Goal: Task Accomplishment & Management: Manage account settings

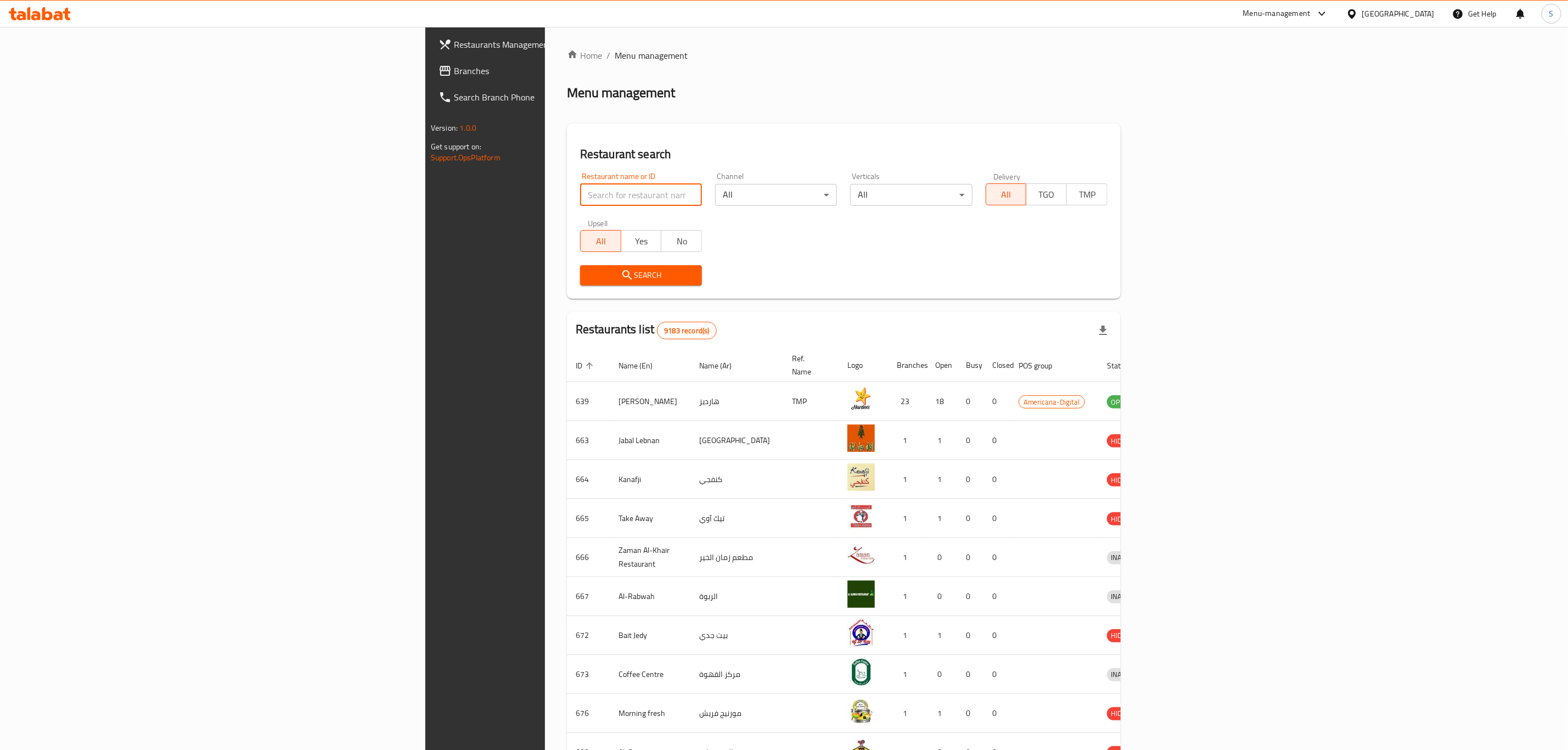
click at [580, 193] on input "search" at bounding box center [641, 195] width 122 height 22
type input "shawarma b"
click button "Search" at bounding box center [641, 275] width 122 height 20
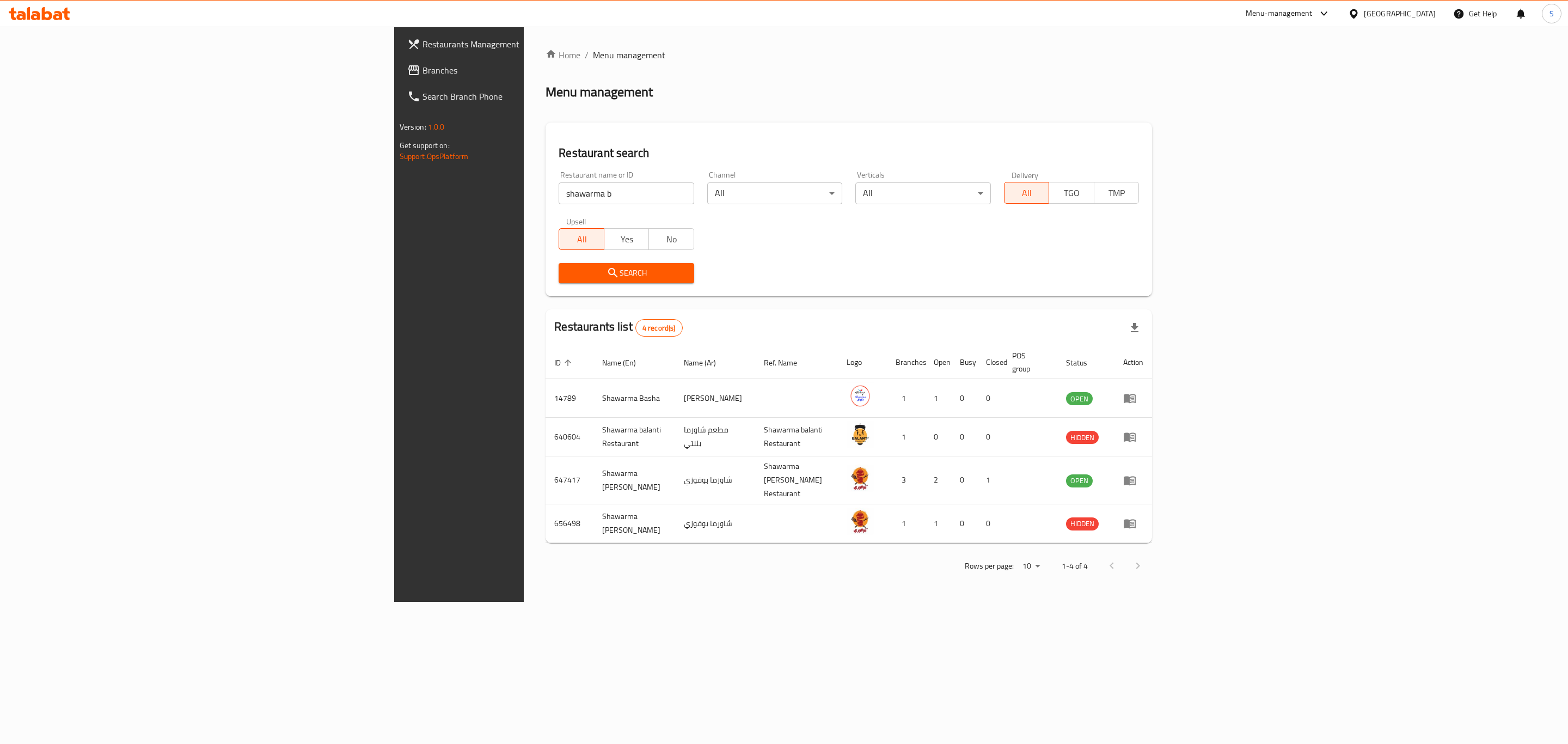
click at [734, 110] on div "Home / Menu management Menu management Restaurant search Restaurant name or ID …" at bounding box center [849, 314] width 606 height 532
click at [1136, 474] on icon "enhanced table" at bounding box center [1129, 480] width 13 height 13
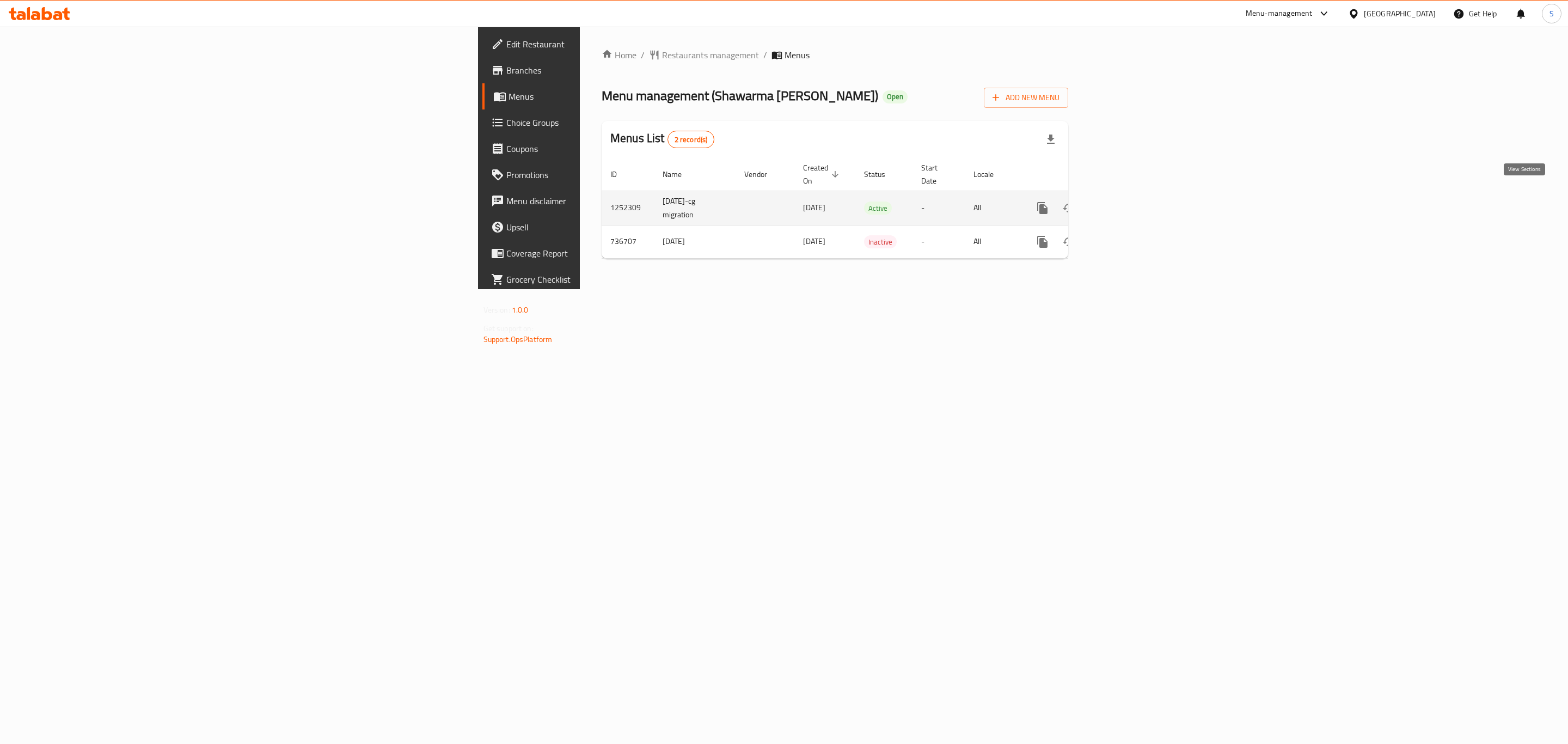
click at [1128, 202] on icon "enhanced table" at bounding box center [1121, 208] width 13 height 13
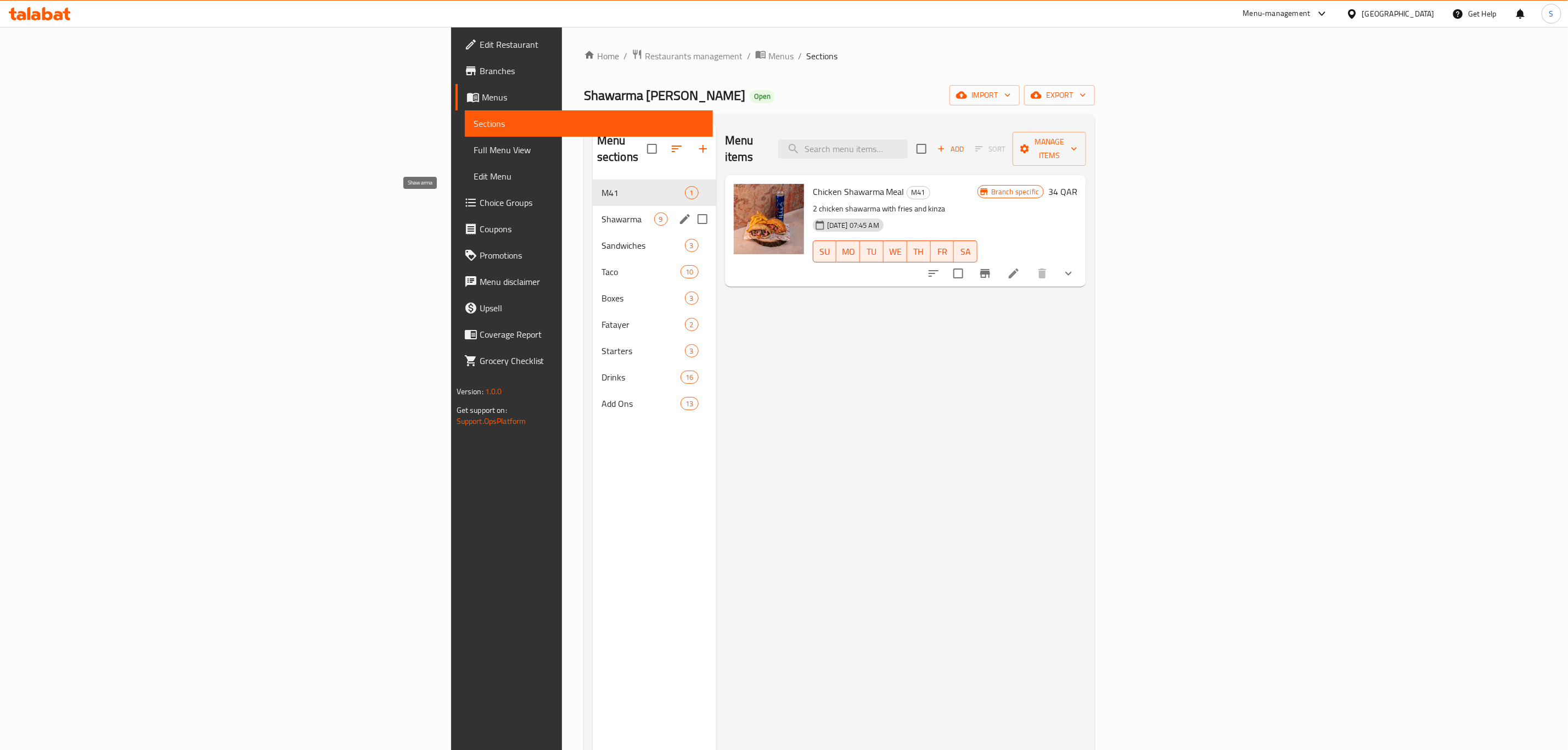
click at [601, 212] on span "Shawarma" at bounding box center [627, 219] width 52 height 13
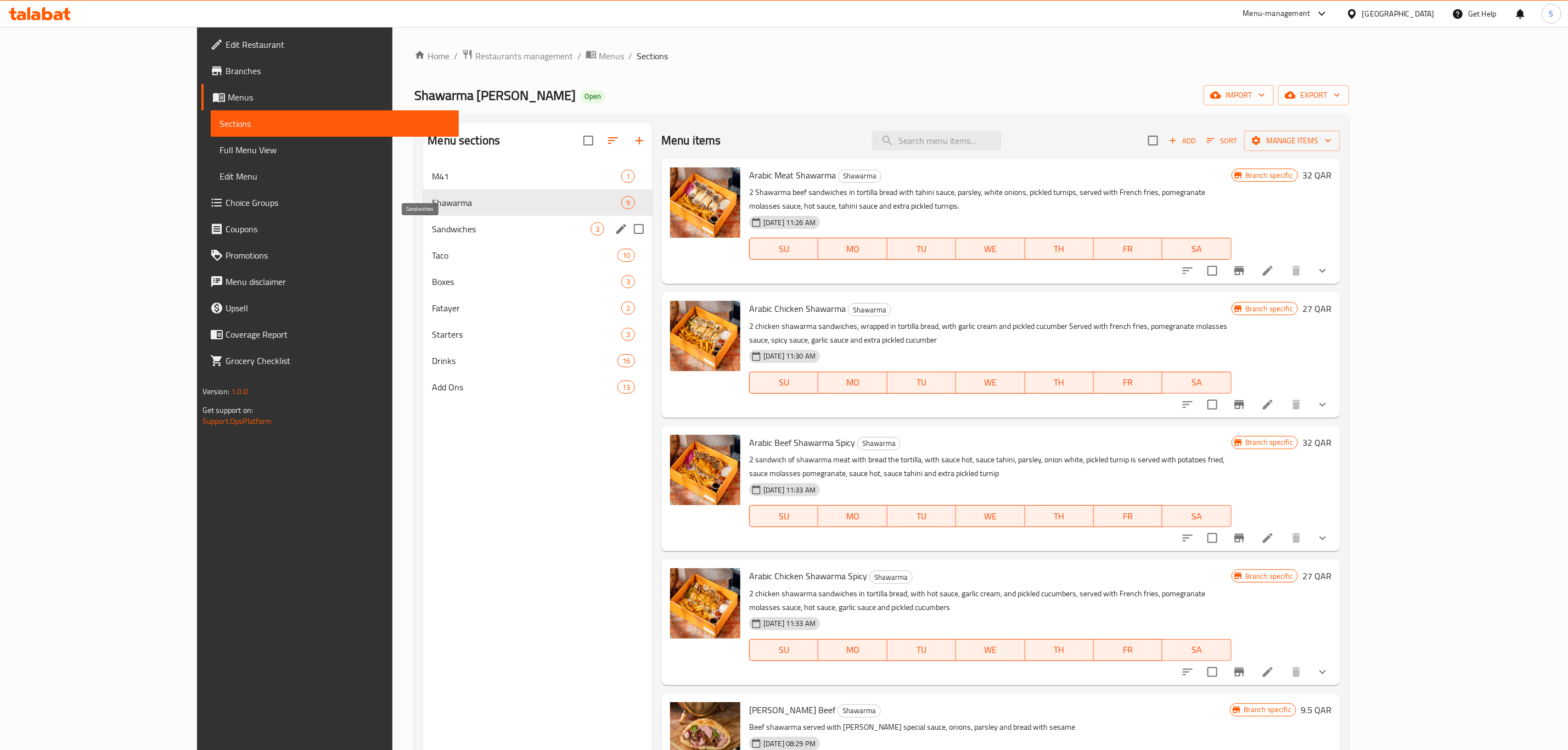
click at [432, 226] on span "Sandwiches" at bounding box center [511, 229] width 159 height 13
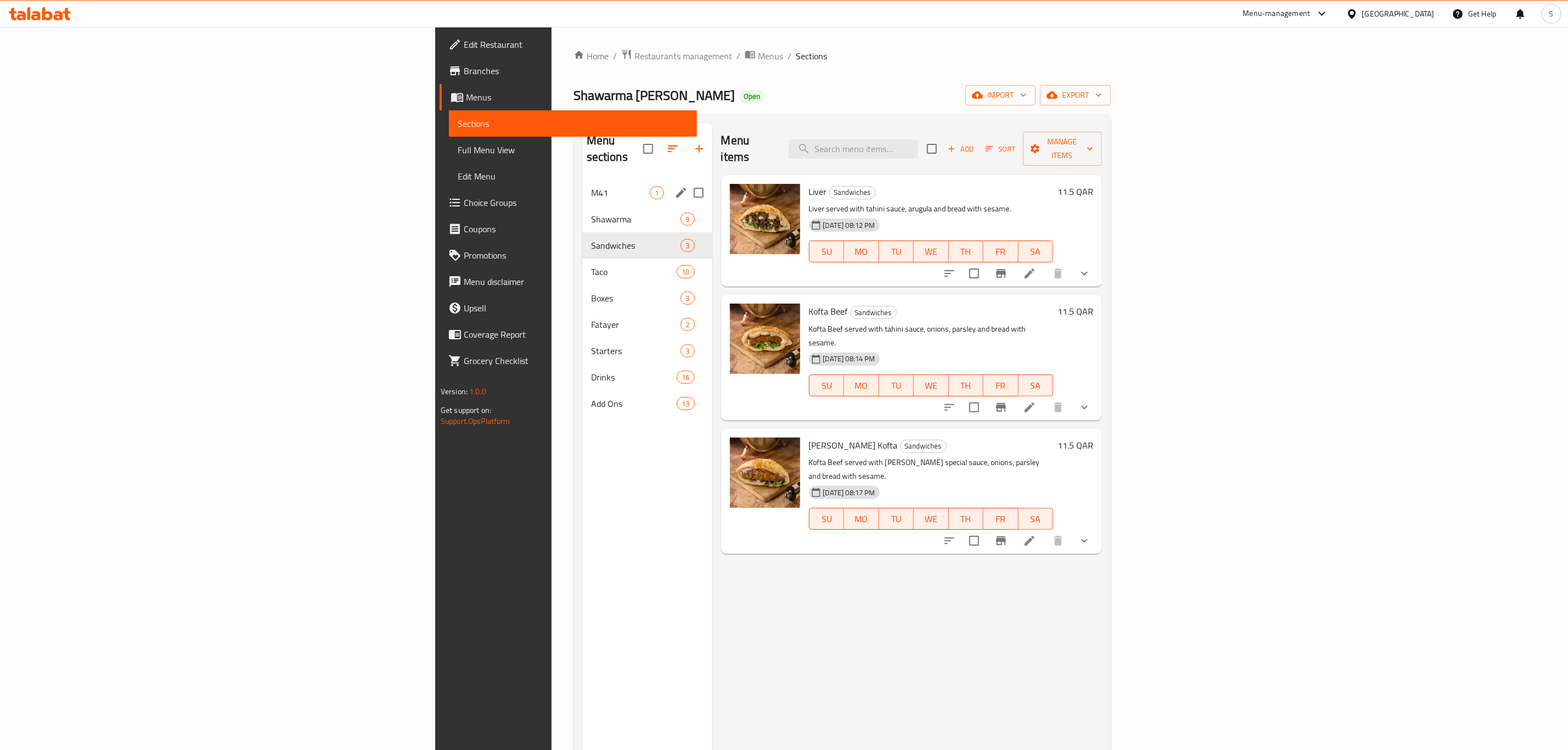
click at [582, 186] on div "M41 1" at bounding box center [647, 193] width 130 height 27
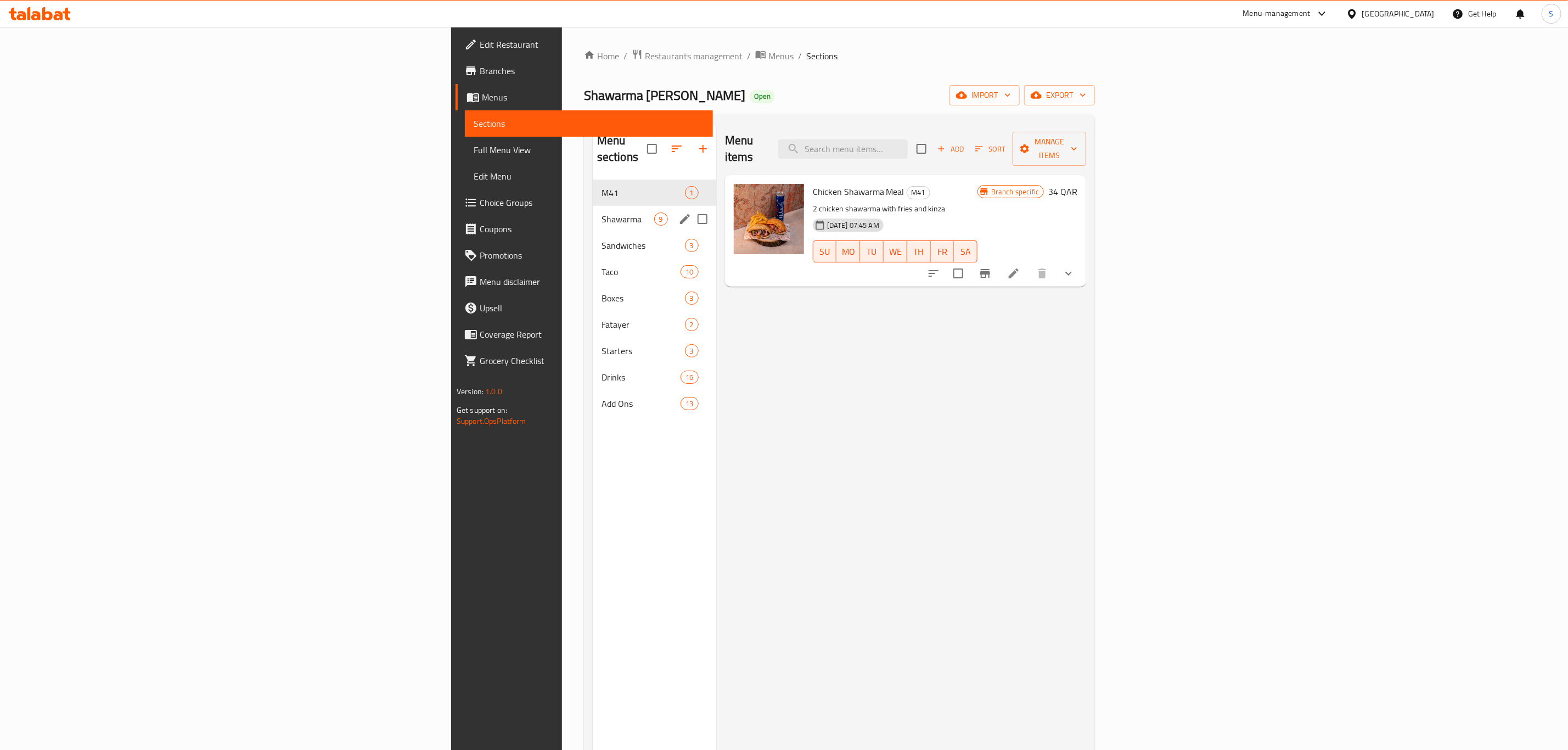
click at [593, 211] on div "Shawarma 9" at bounding box center [655, 219] width 124 height 27
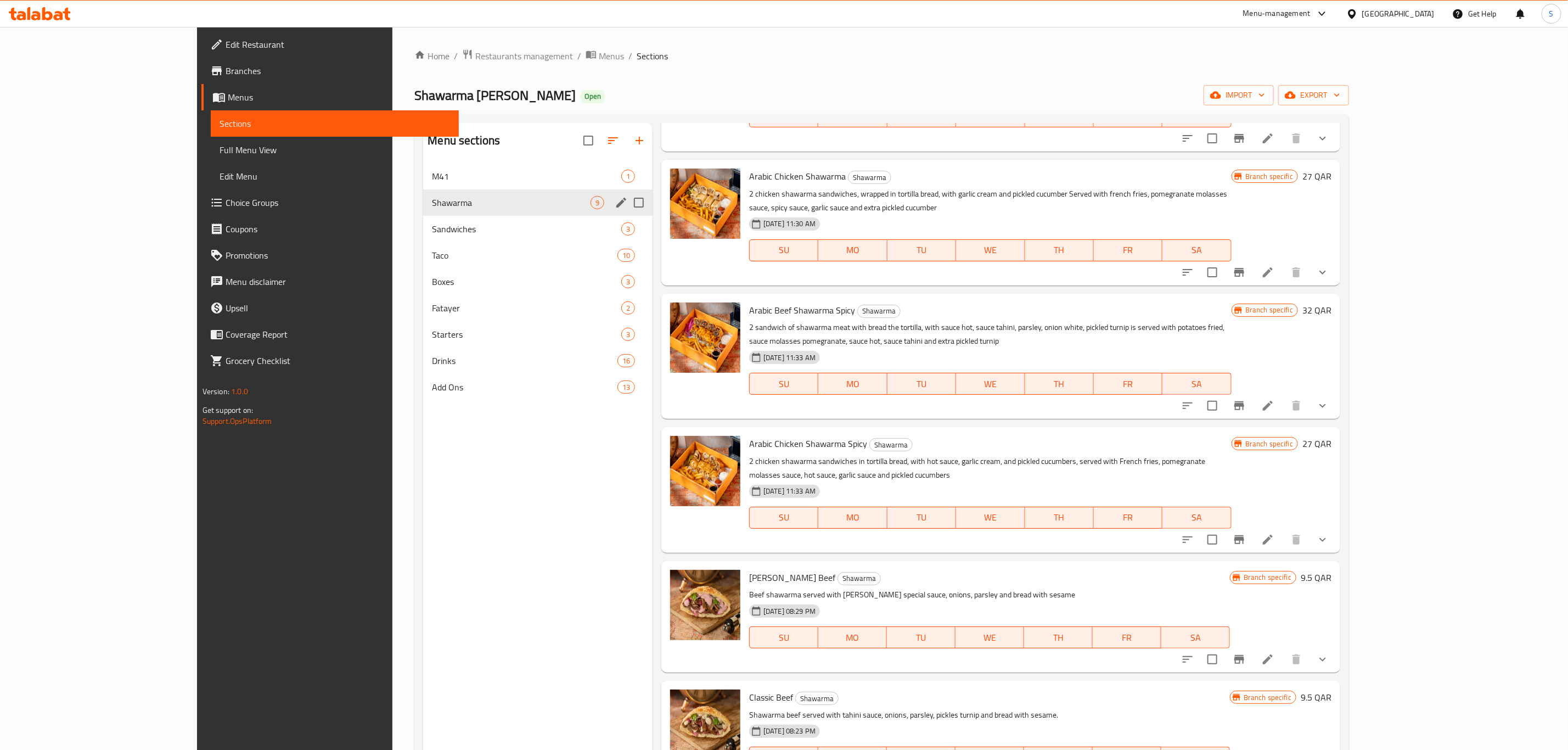
scroll to position [123, 0]
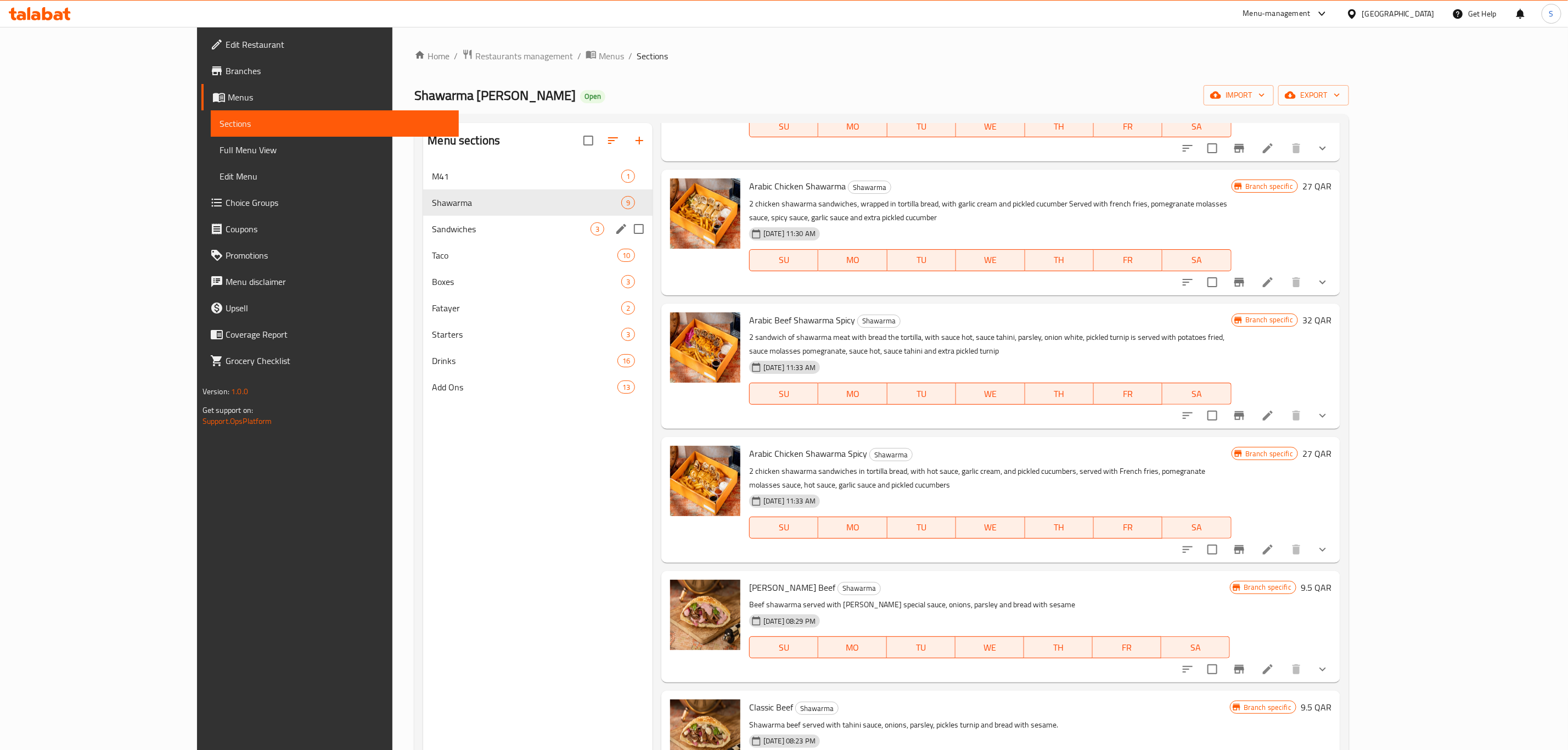
click at [432, 234] on span "Sandwiches" at bounding box center [511, 229] width 159 height 13
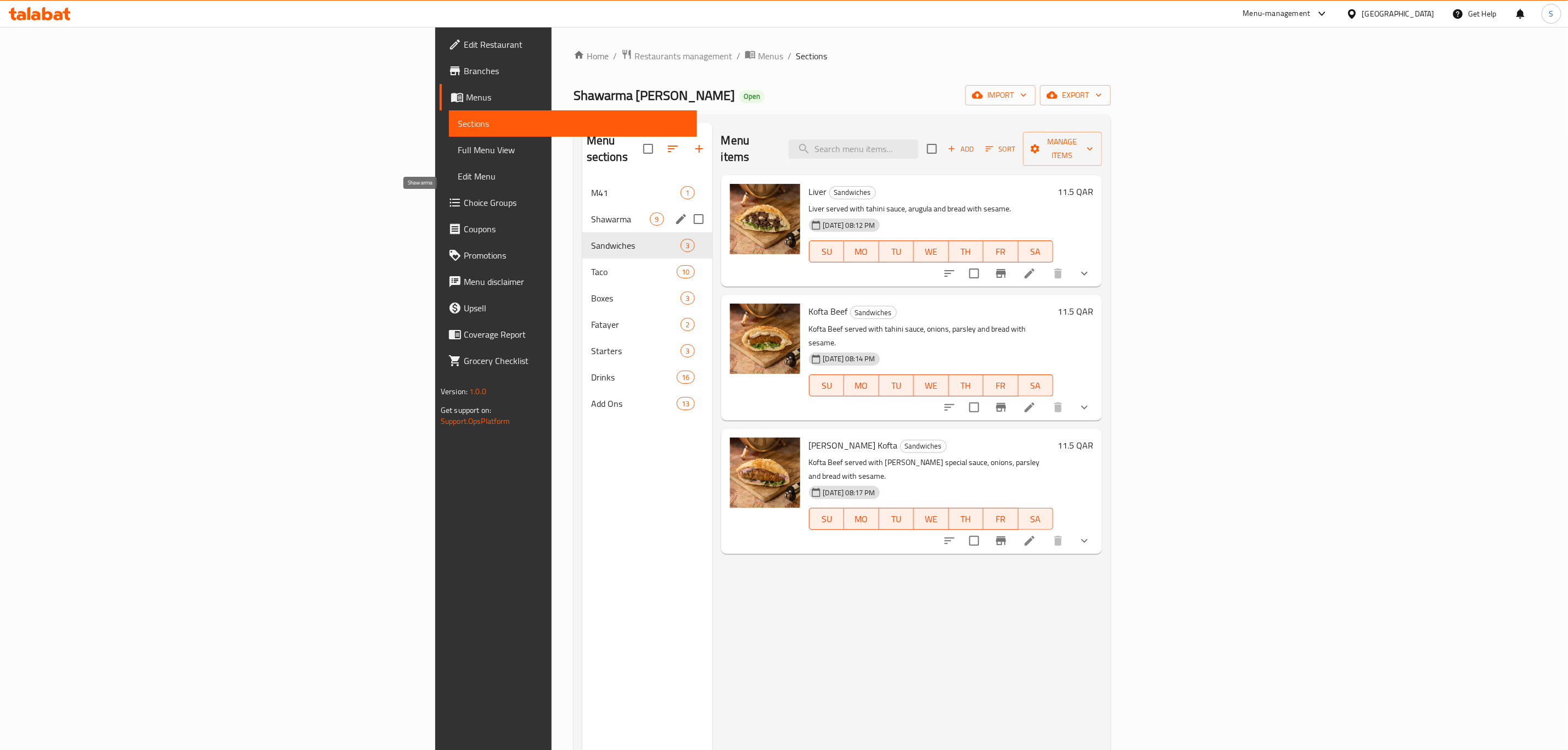
click at [591, 212] on span "Shawarma" at bounding box center [621, 219] width 59 height 13
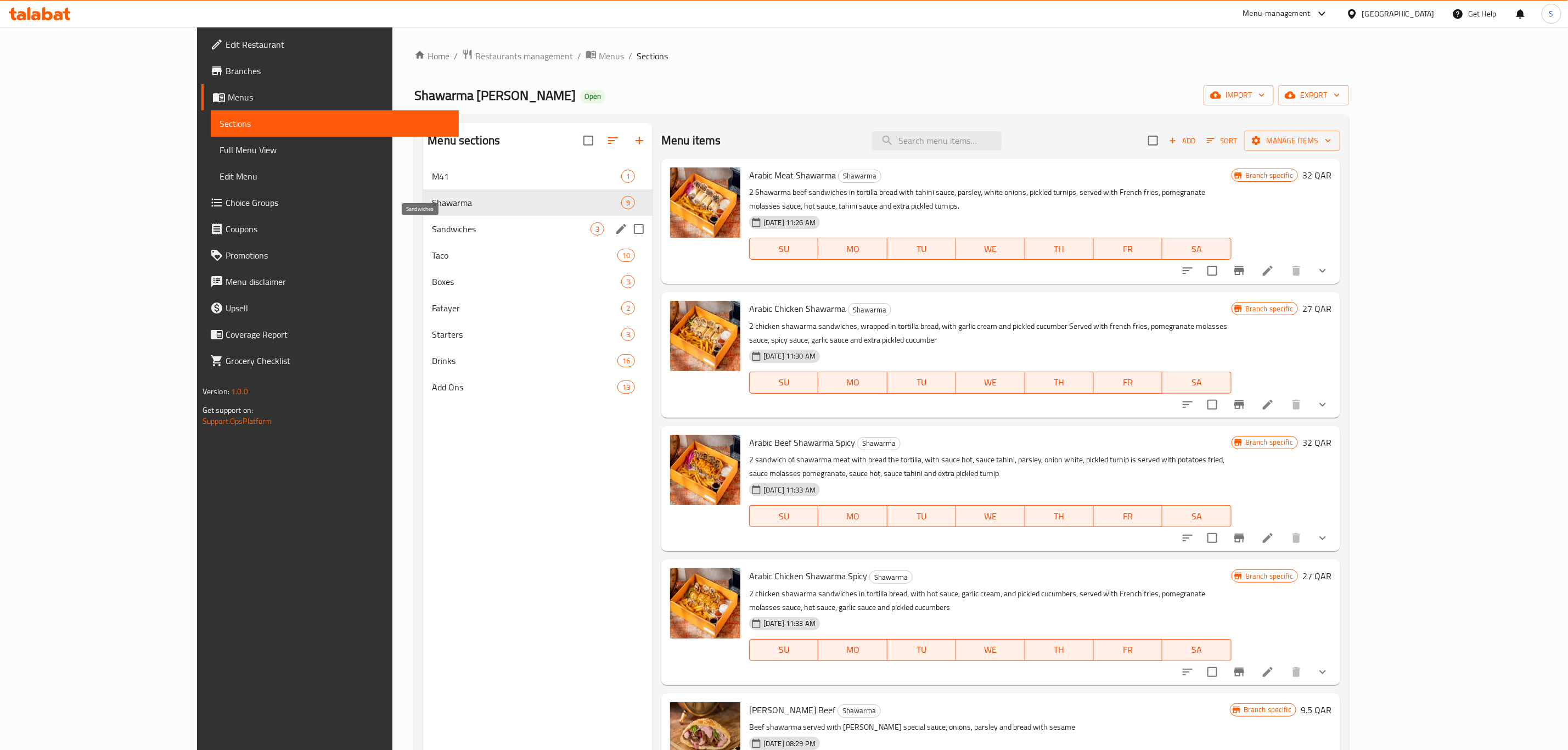
click at [432, 229] on span "Sandwiches" at bounding box center [511, 229] width 159 height 13
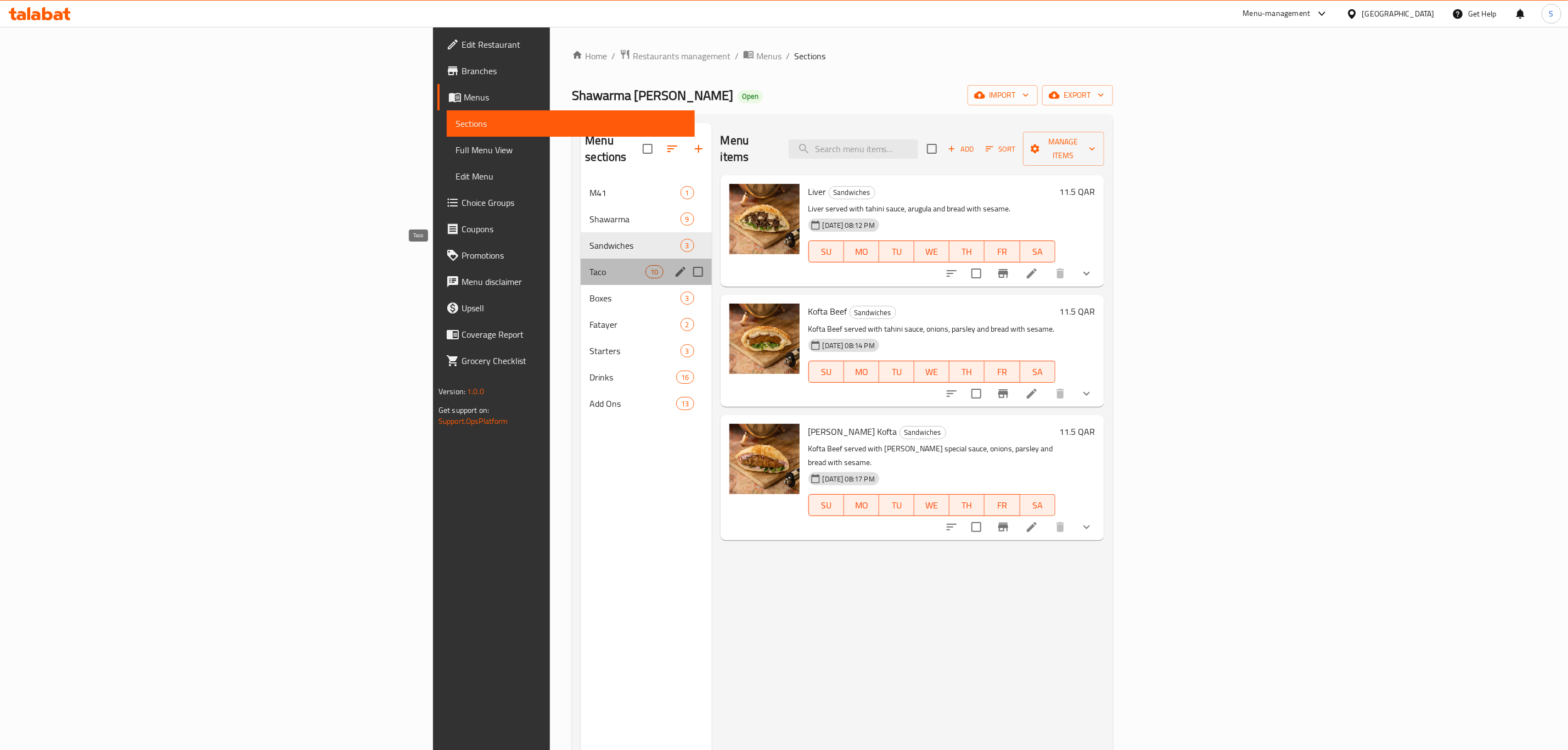
click at [589, 265] on span "Taco" at bounding box center [617, 272] width 56 height 13
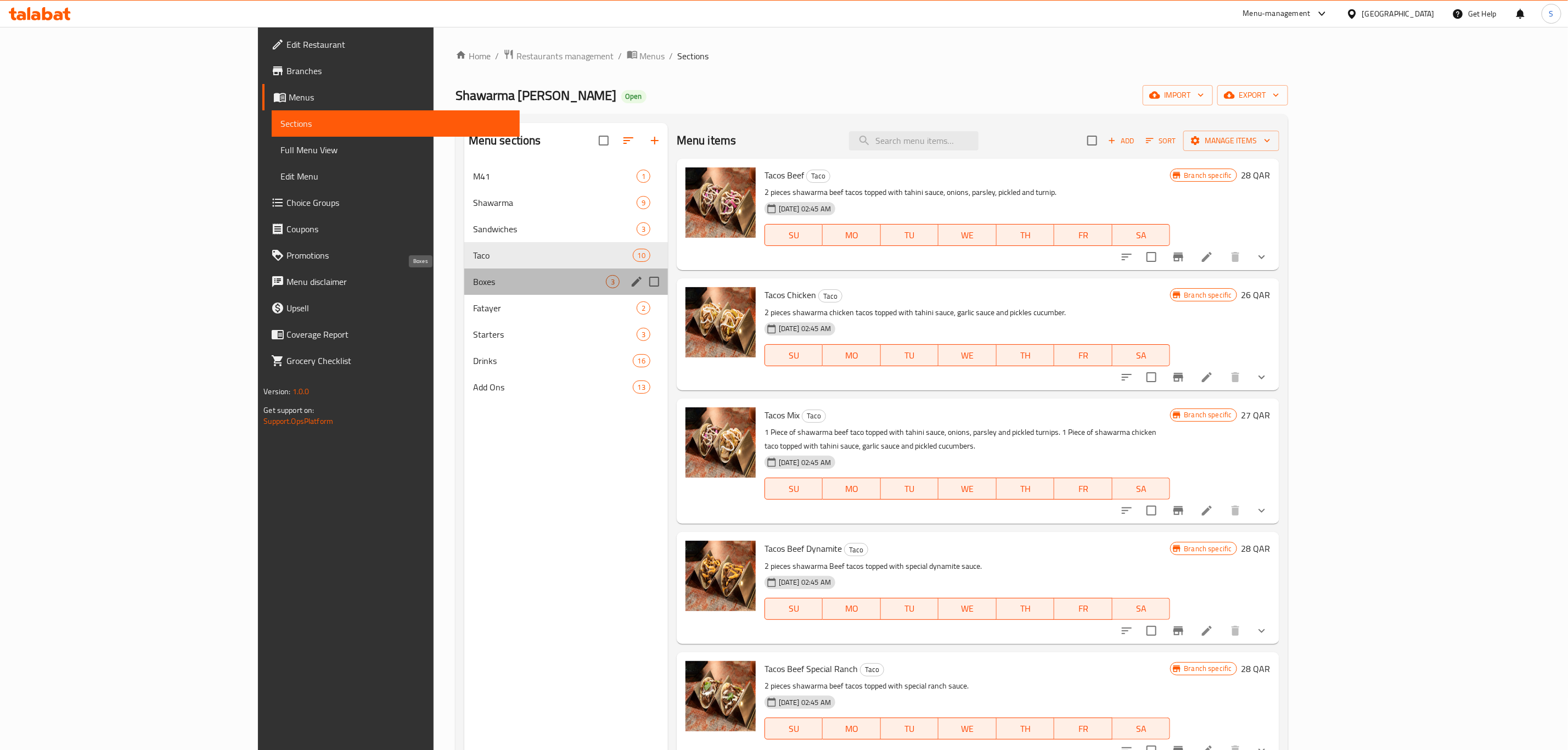
click at [473, 286] on span "Boxes" at bounding box center [539, 281] width 133 height 13
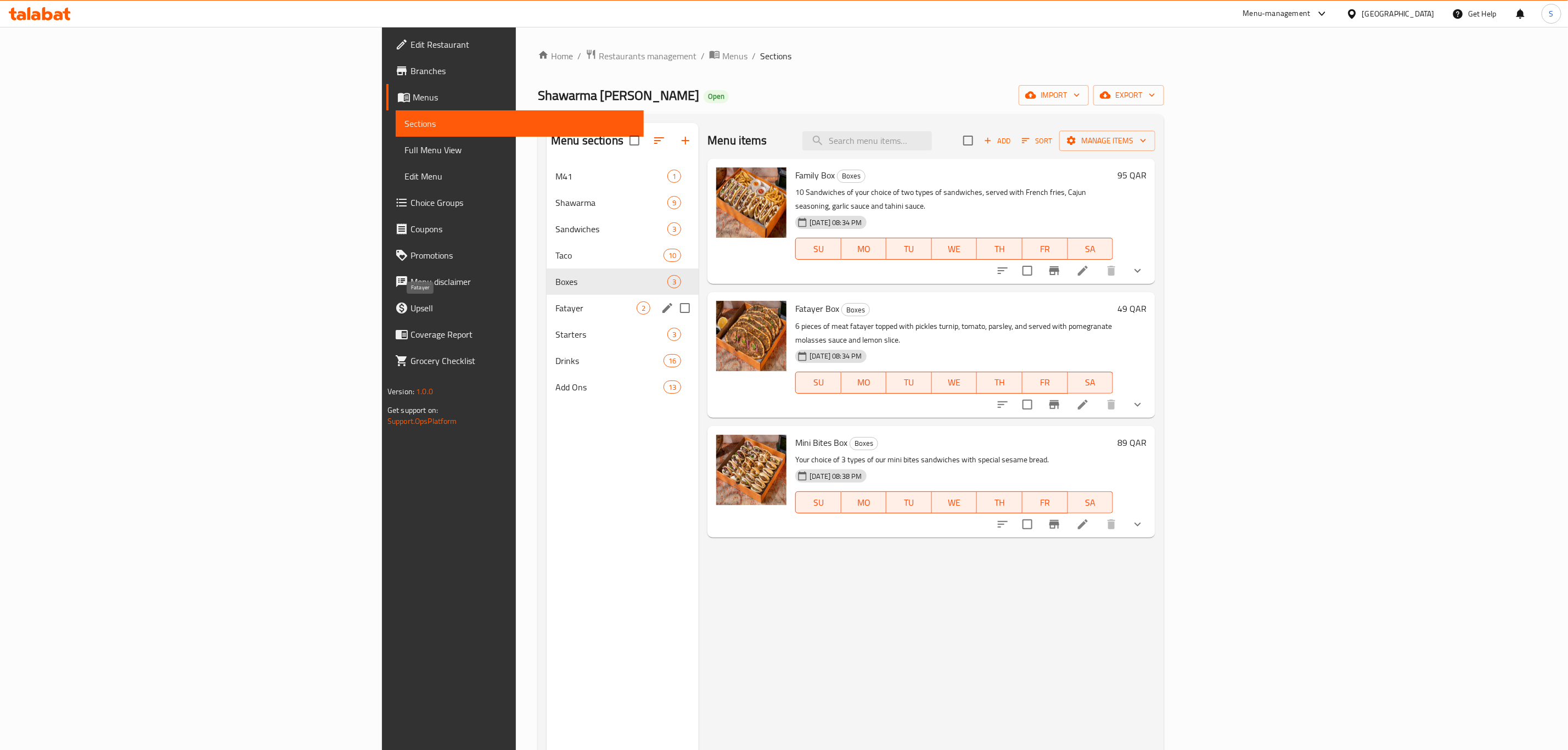
click at [555, 304] on span "Fatayer" at bounding box center [595, 308] width 81 height 13
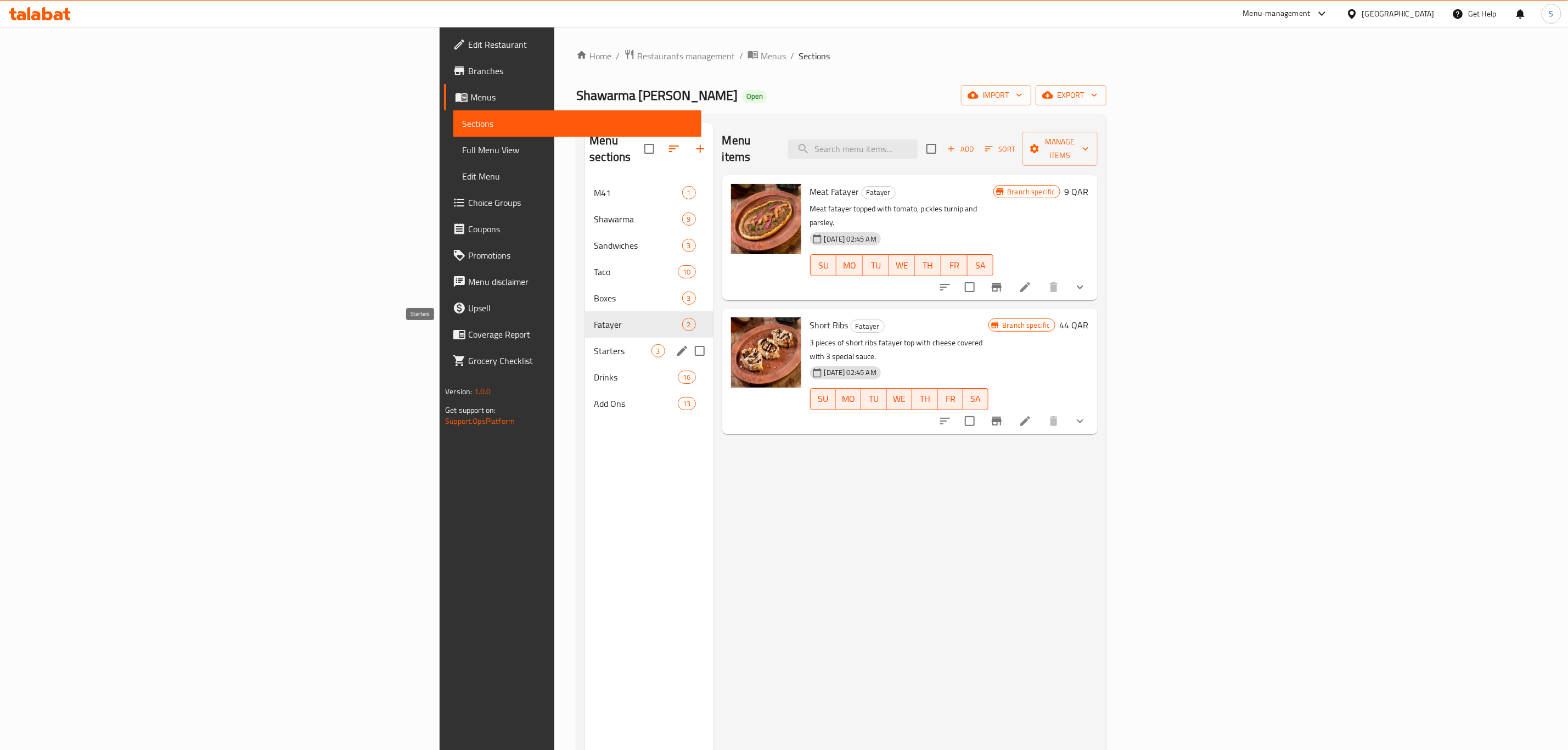
click at [594, 344] on span "Starters" at bounding box center [622, 351] width 57 height 13
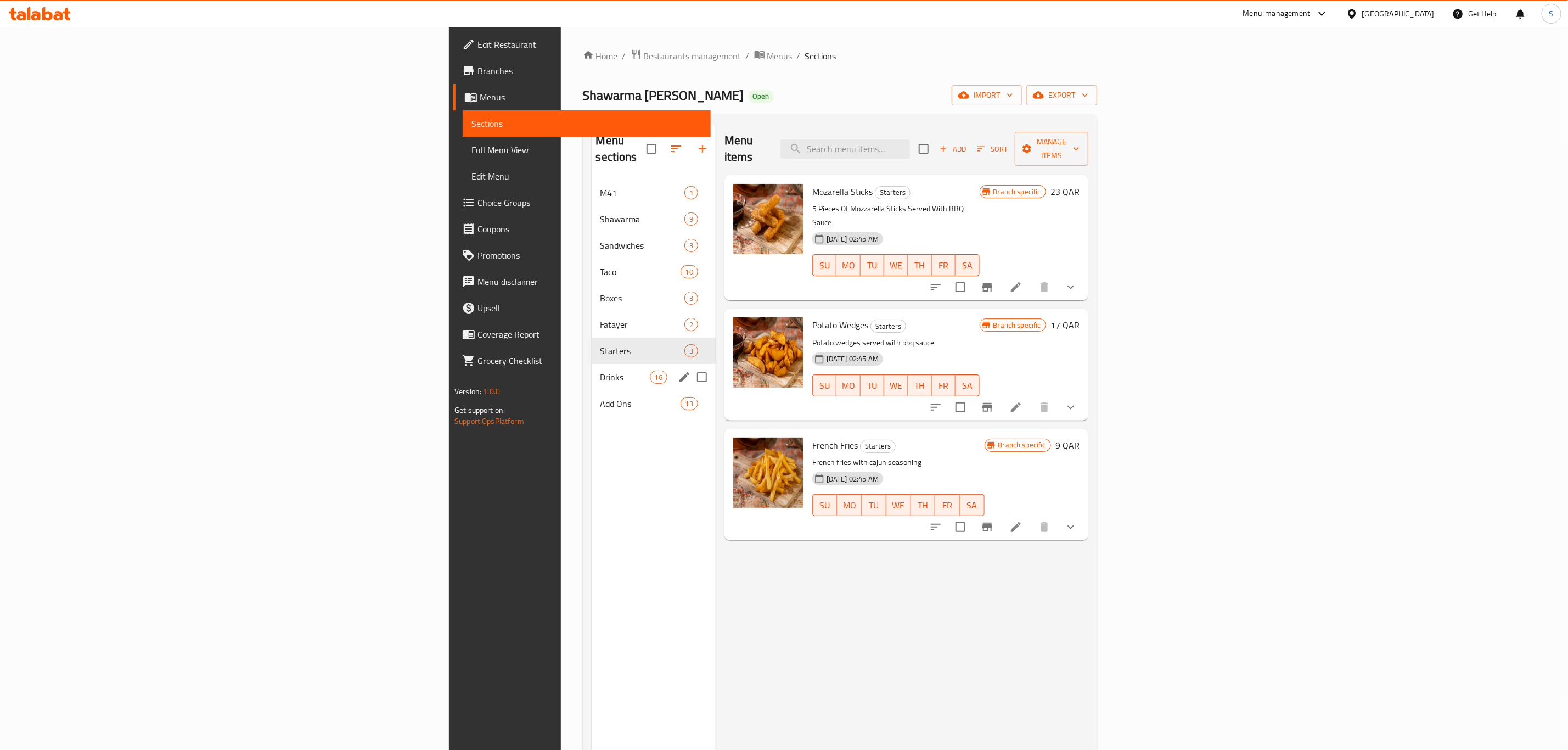
click at [592, 372] on div "Drinks 16" at bounding box center [654, 377] width 124 height 27
